Goal: Task Accomplishment & Management: Complete application form

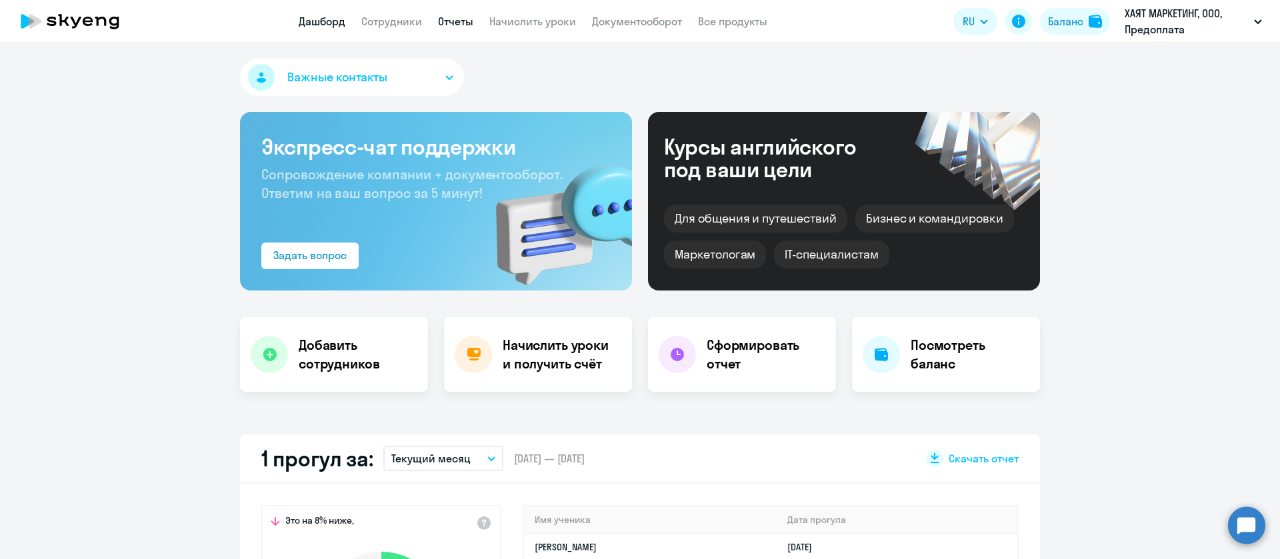
click at [451, 19] on link "Отчеты" at bounding box center [455, 21] width 35 height 13
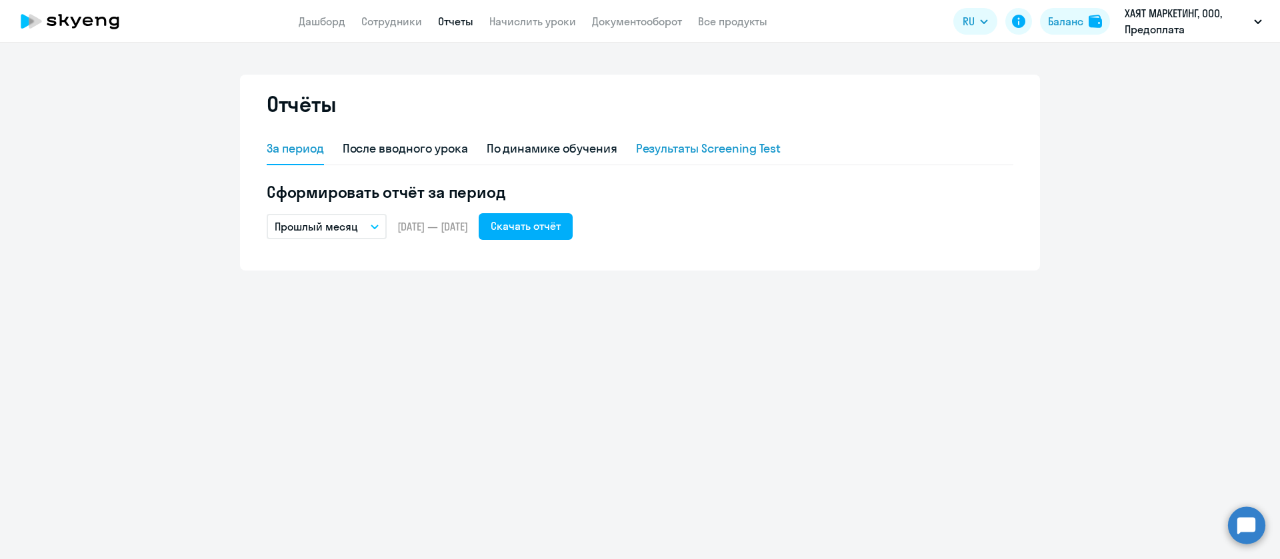
click at [717, 145] on div "Результаты Screening Test" at bounding box center [708, 148] width 145 height 17
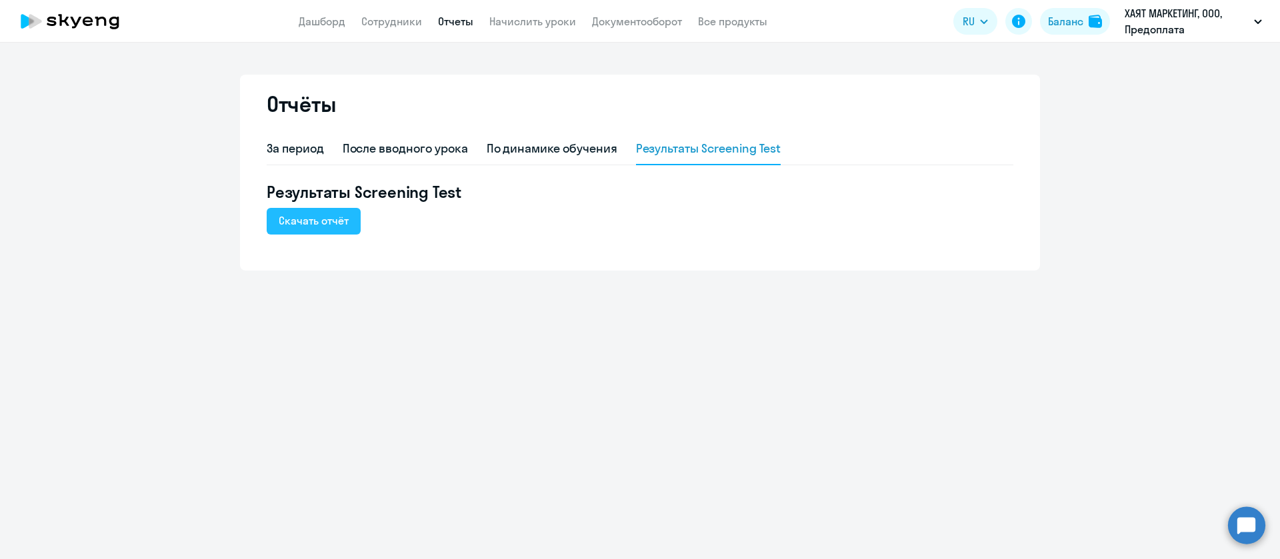
click at [331, 231] on button "Скачать отчёт" at bounding box center [314, 221] width 94 height 27
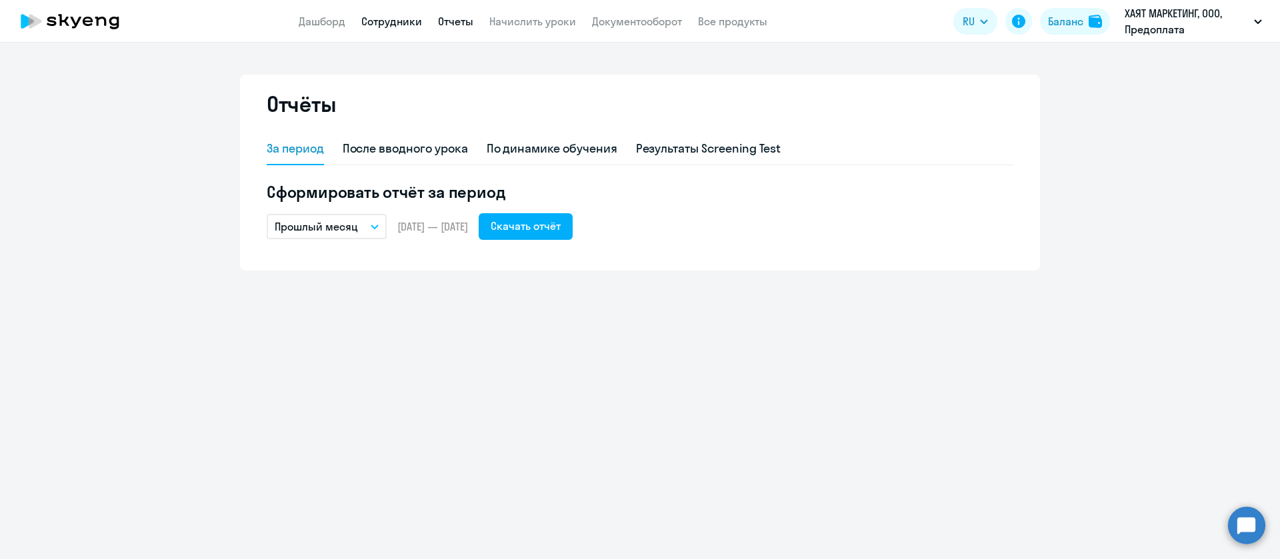
click at [389, 25] on link "Сотрудники" at bounding box center [391, 21] width 61 height 13
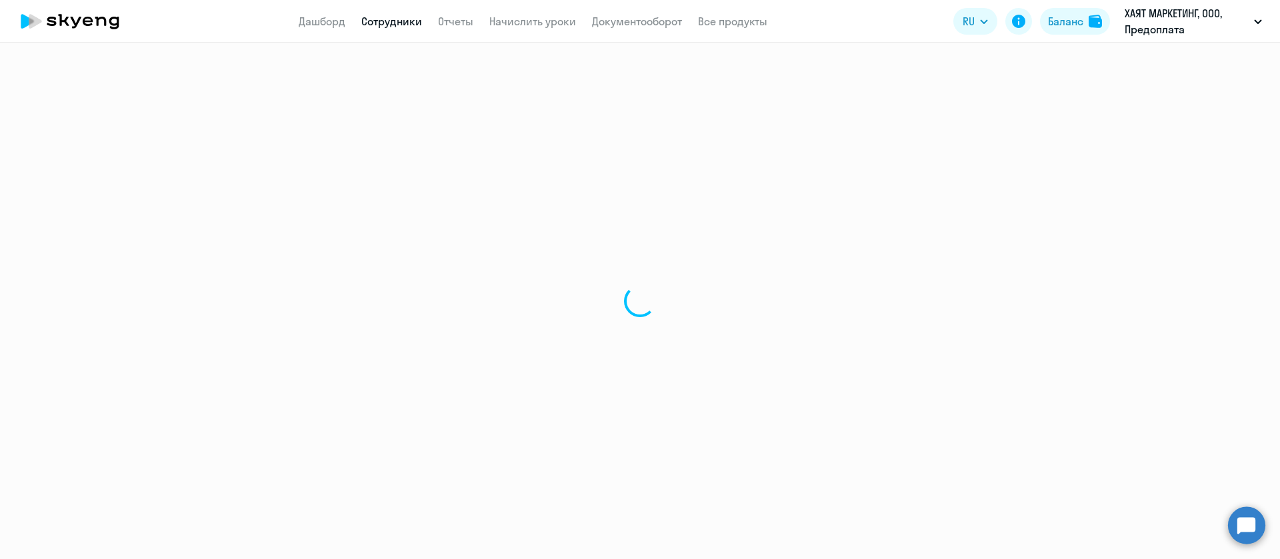
select select "30"
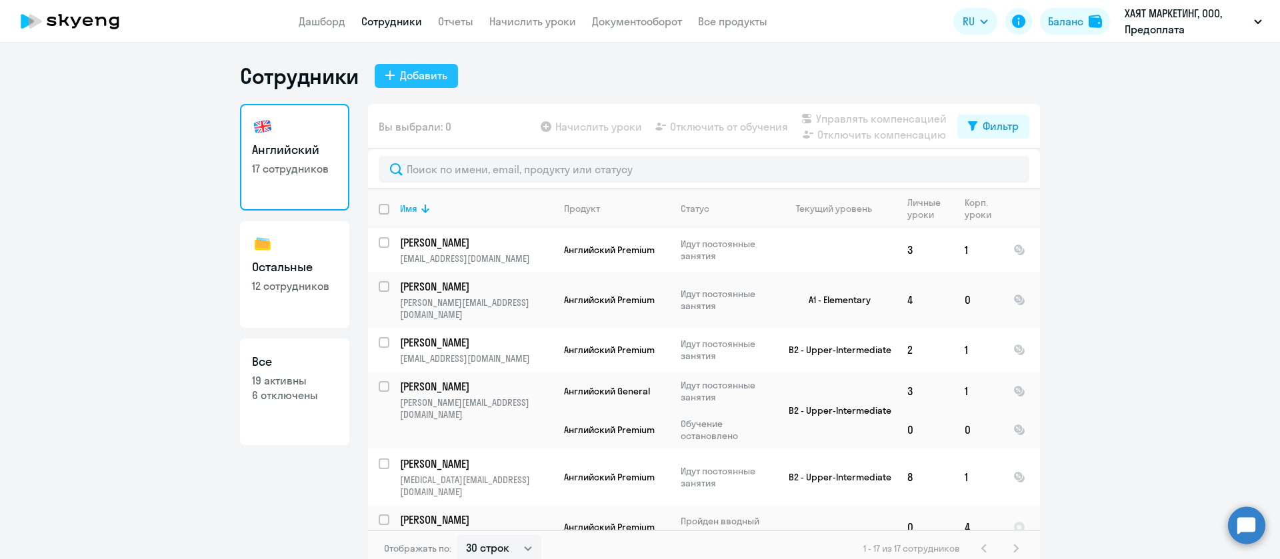
click at [425, 71] on div "Добавить" at bounding box center [423, 75] width 47 height 16
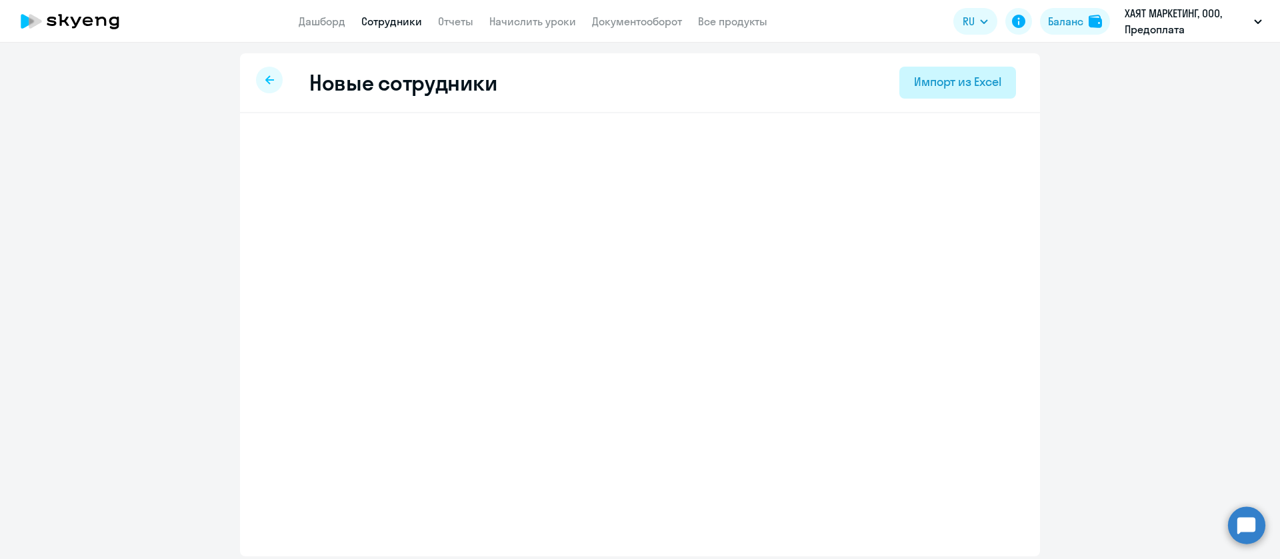
select select "english_adult_not_native_speaker"
select select "3"
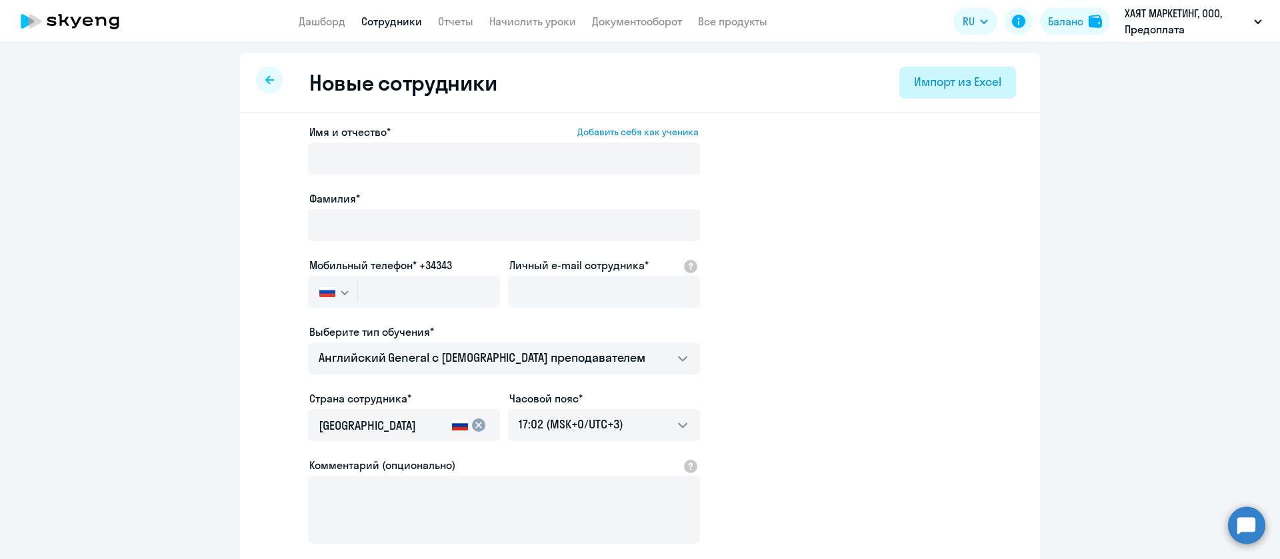
click at [928, 78] on div "Импорт из Excel" at bounding box center [957, 81] width 87 height 17
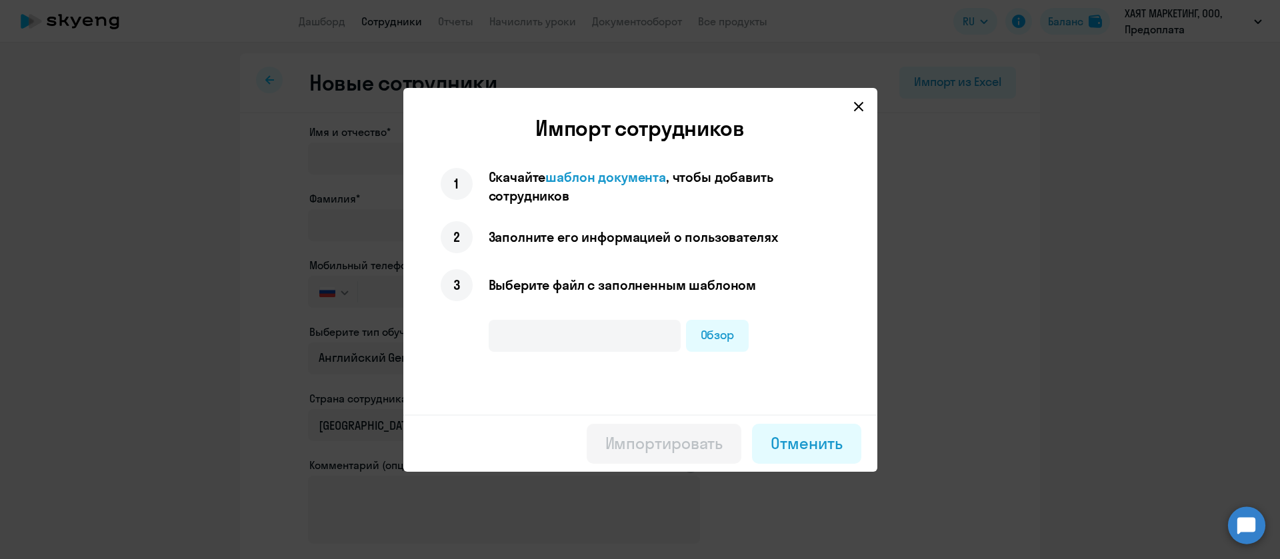
click at [609, 166] on div "Импорт сотрудников 1 Скачайте шаблон документа , чтобы добавить сотрудников 2 З…" at bounding box center [640, 265] width 474 height 300
click at [611, 175] on span "шаблон документа" at bounding box center [605, 177] width 121 height 17
